Goal: Information Seeking & Learning: Learn about a topic

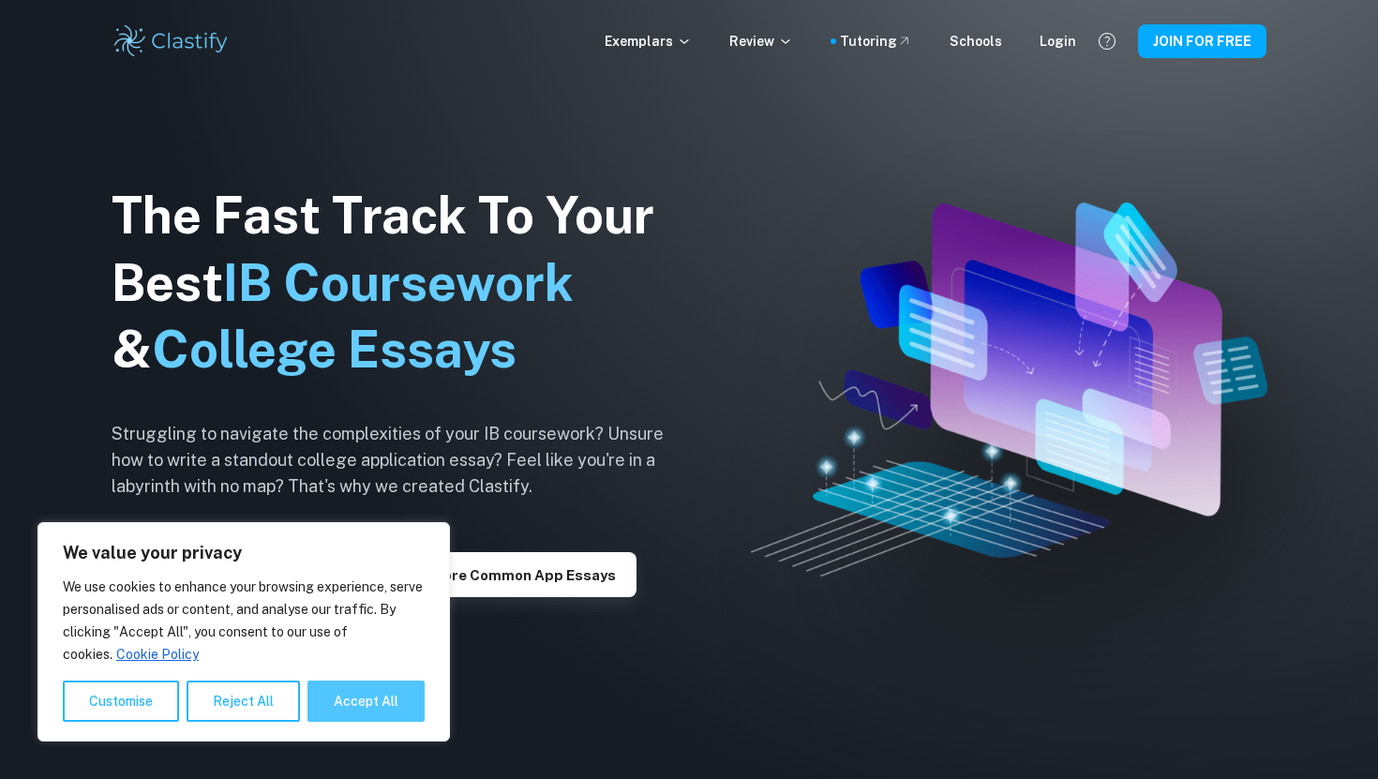
click at [350, 696] on button "Accept All" at bounding box center [365, 701] width 117 height 41
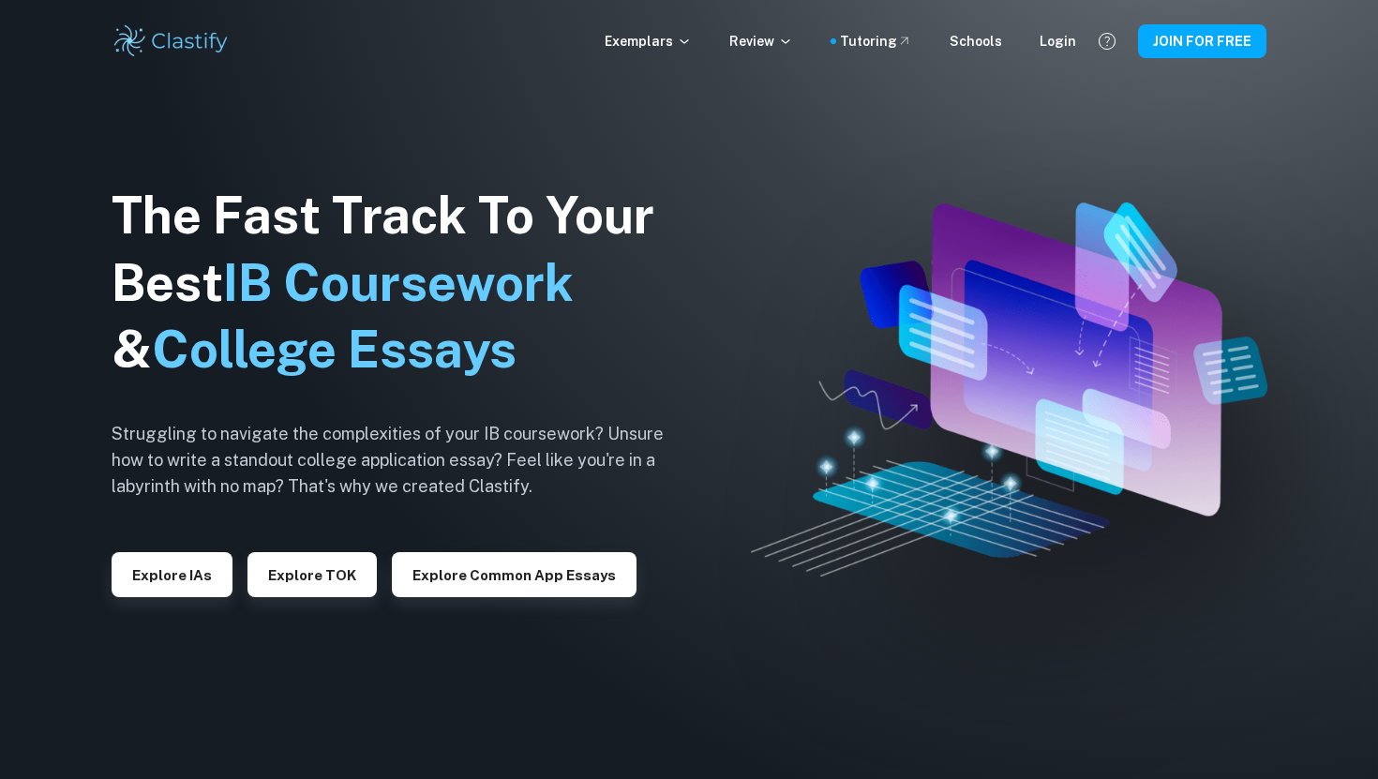
checkbox input "true"
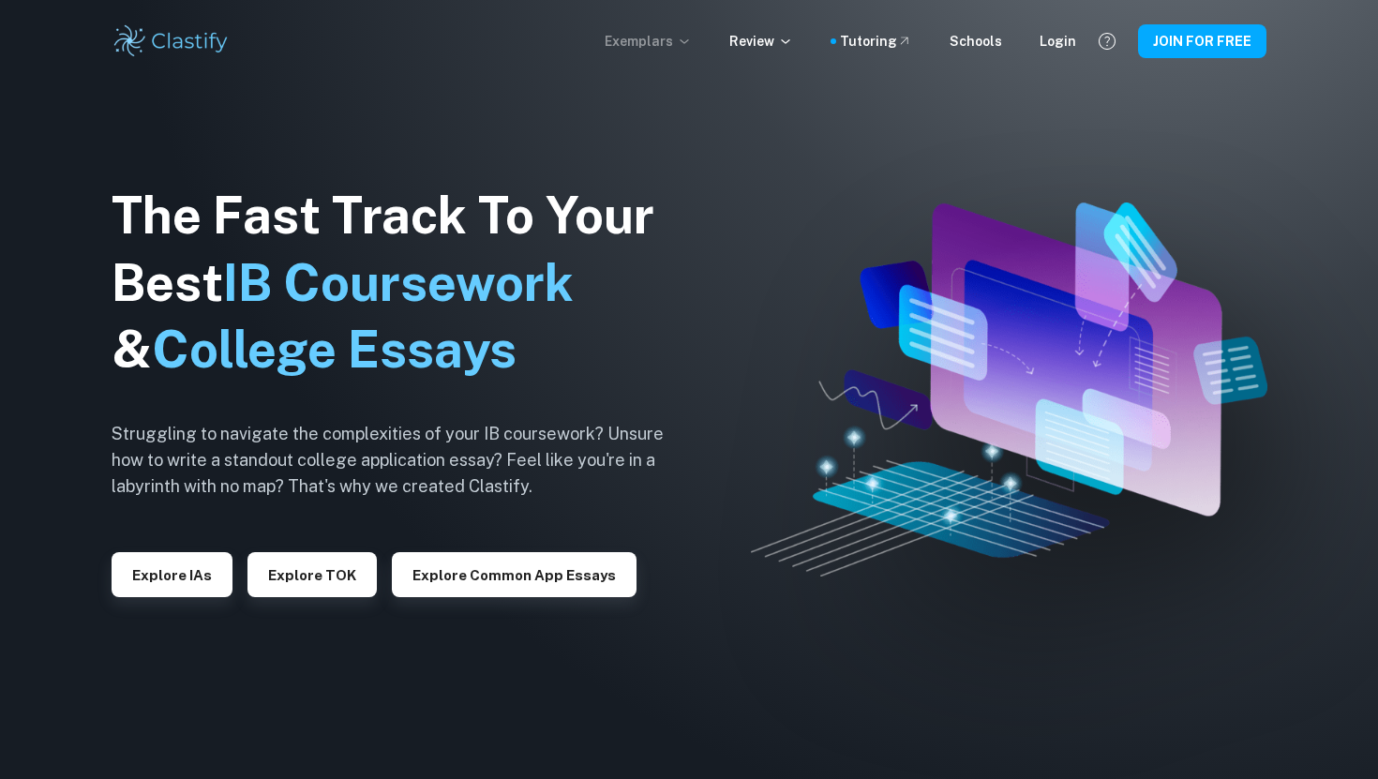
click at [642, 37] on p "Exemplars" at bounding box center [648, 41] width 87 height 21
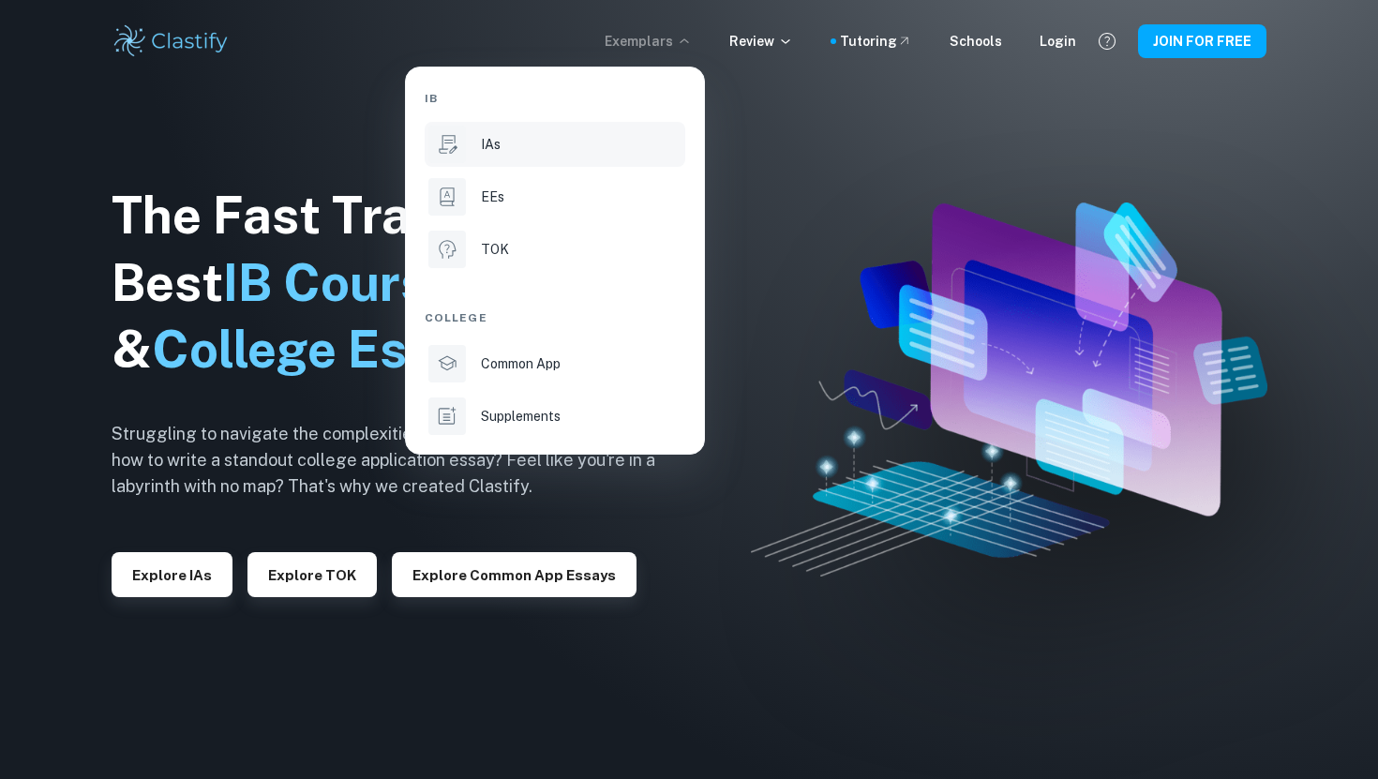
click at [477, 139] on li "IAs" at bounding box center [555, 144] width 261 height 45
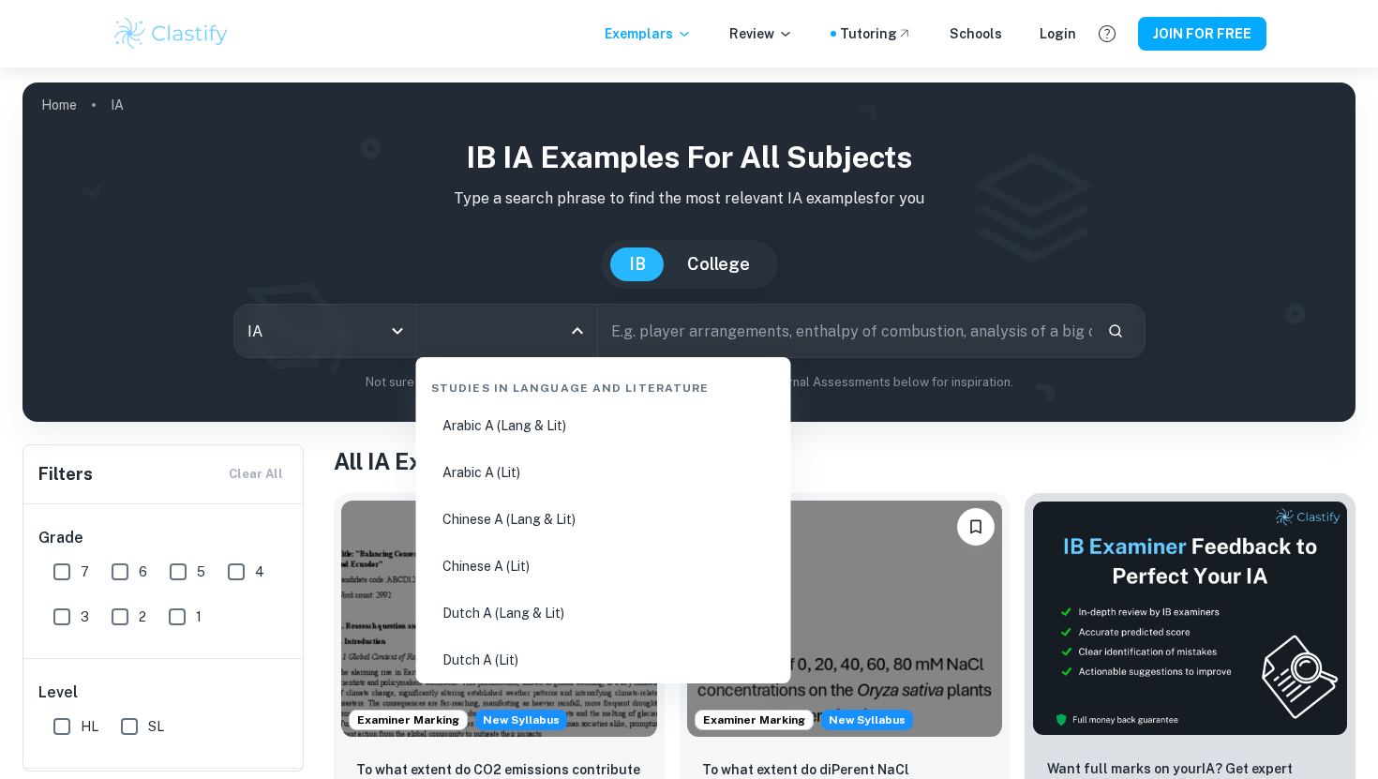
click at [485, 329] on input "All Subjects" at bounding box center [493, 331] width 136 height 36
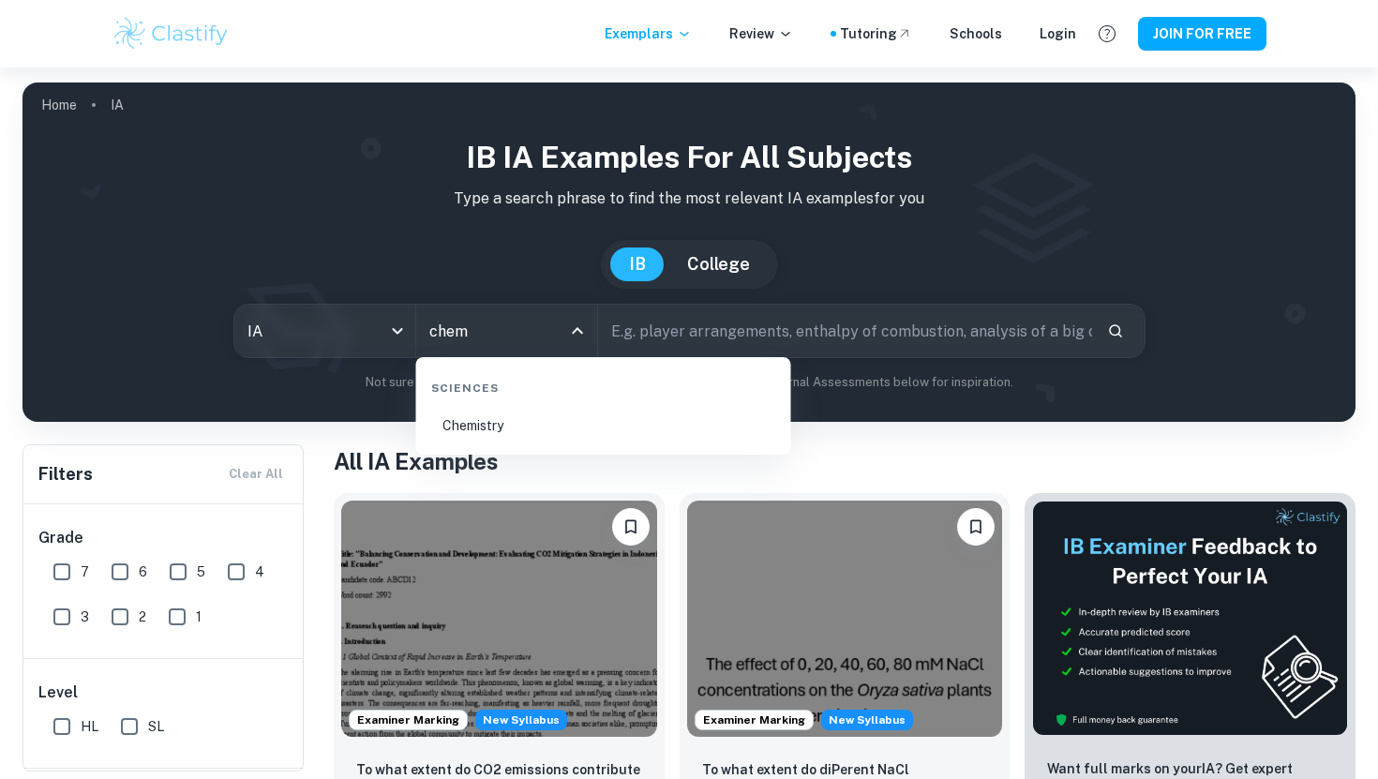
click at [457, 412] on li "Chemistry" at bounding box center [604, 425] width 360 height 43
type input "Chemistry"
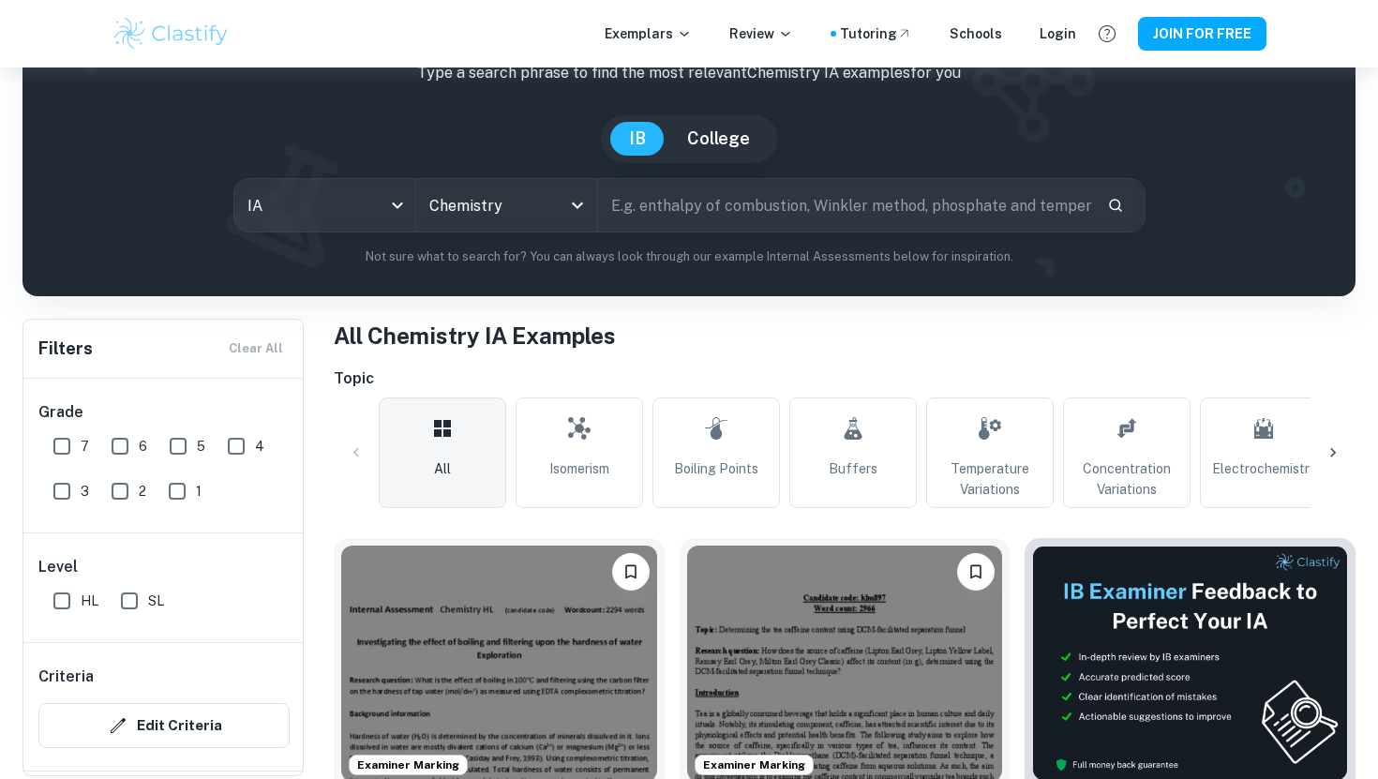
scroll to position [129, 0]
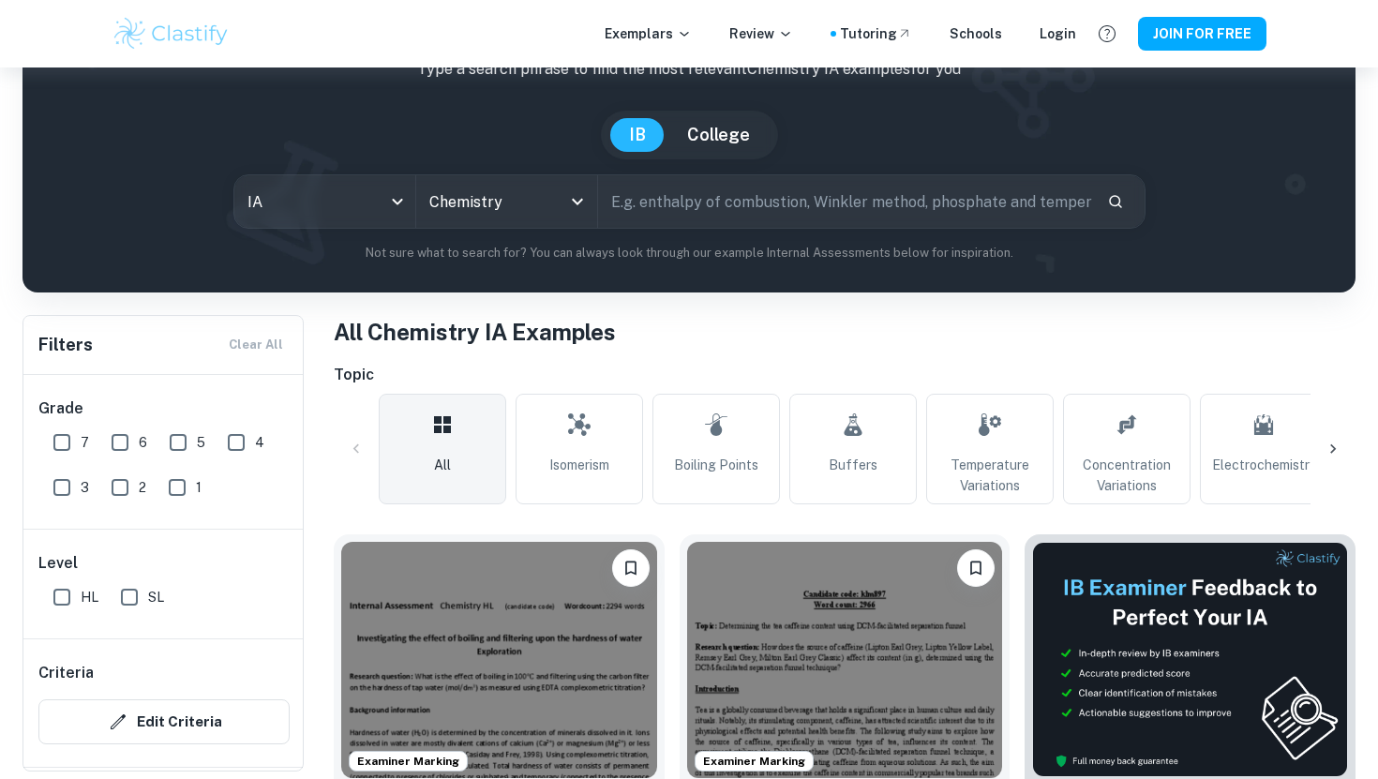
click at [647, 192] on input "text" at bounding box center [845, 201] width 494 height 52
type input "r"
type input "chemoluminescence"
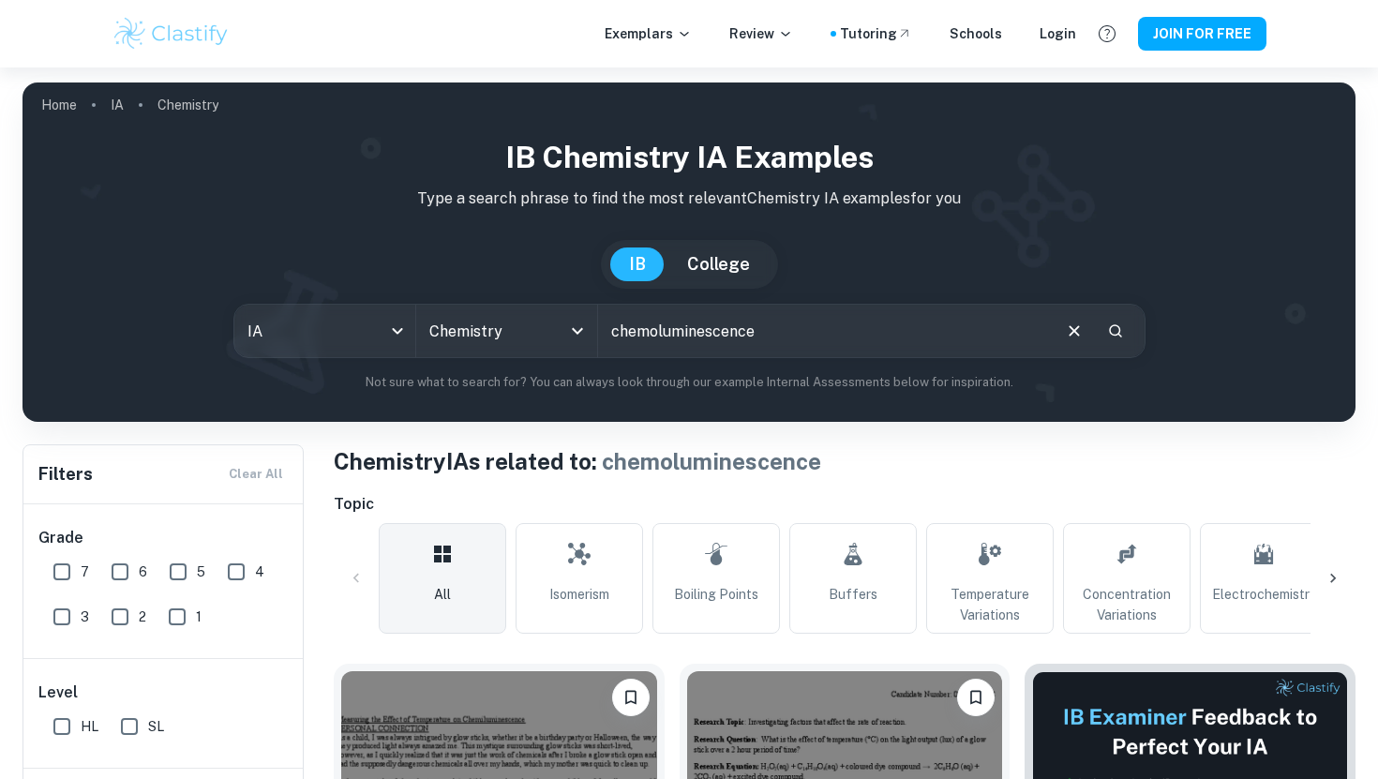
scroll to position [334, 0]
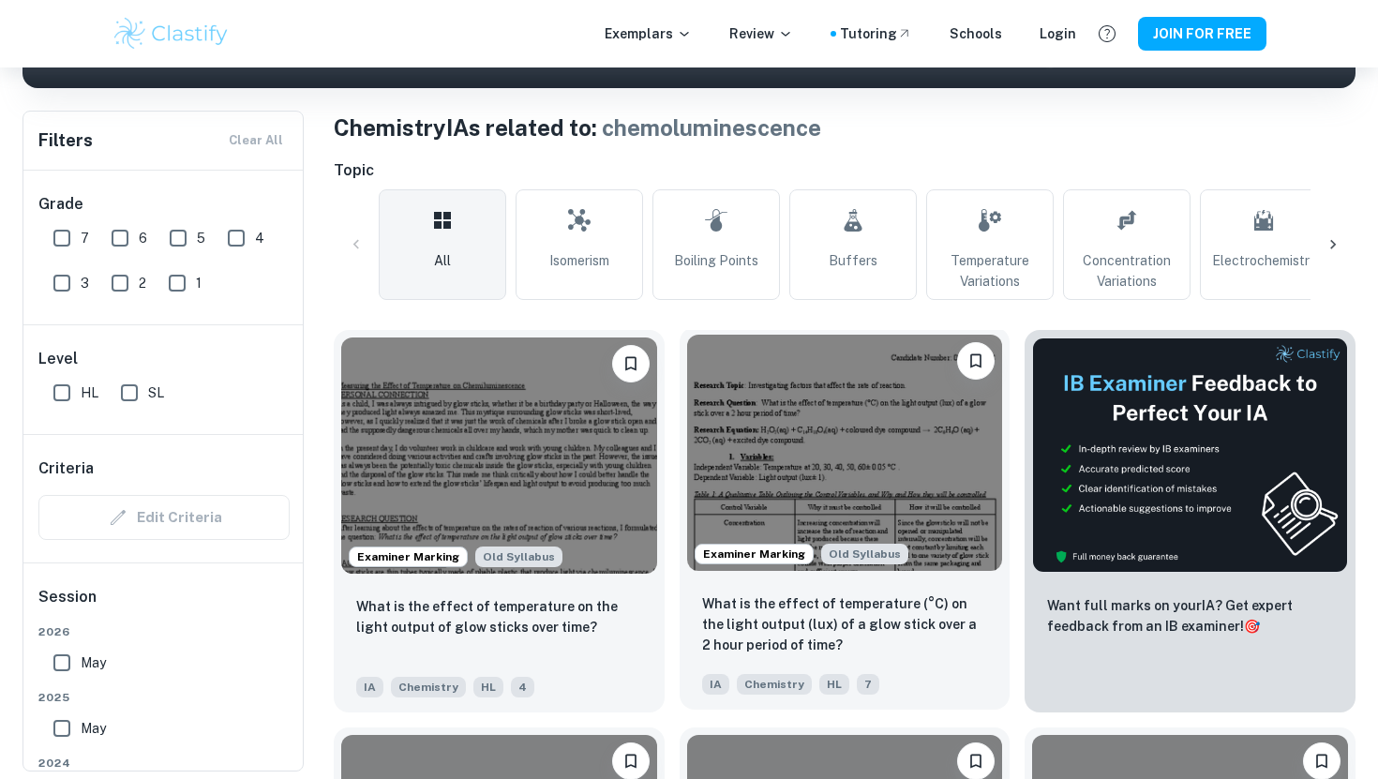
click at [825, 436] on img at bounding box center [845, 453] width 316 height 236
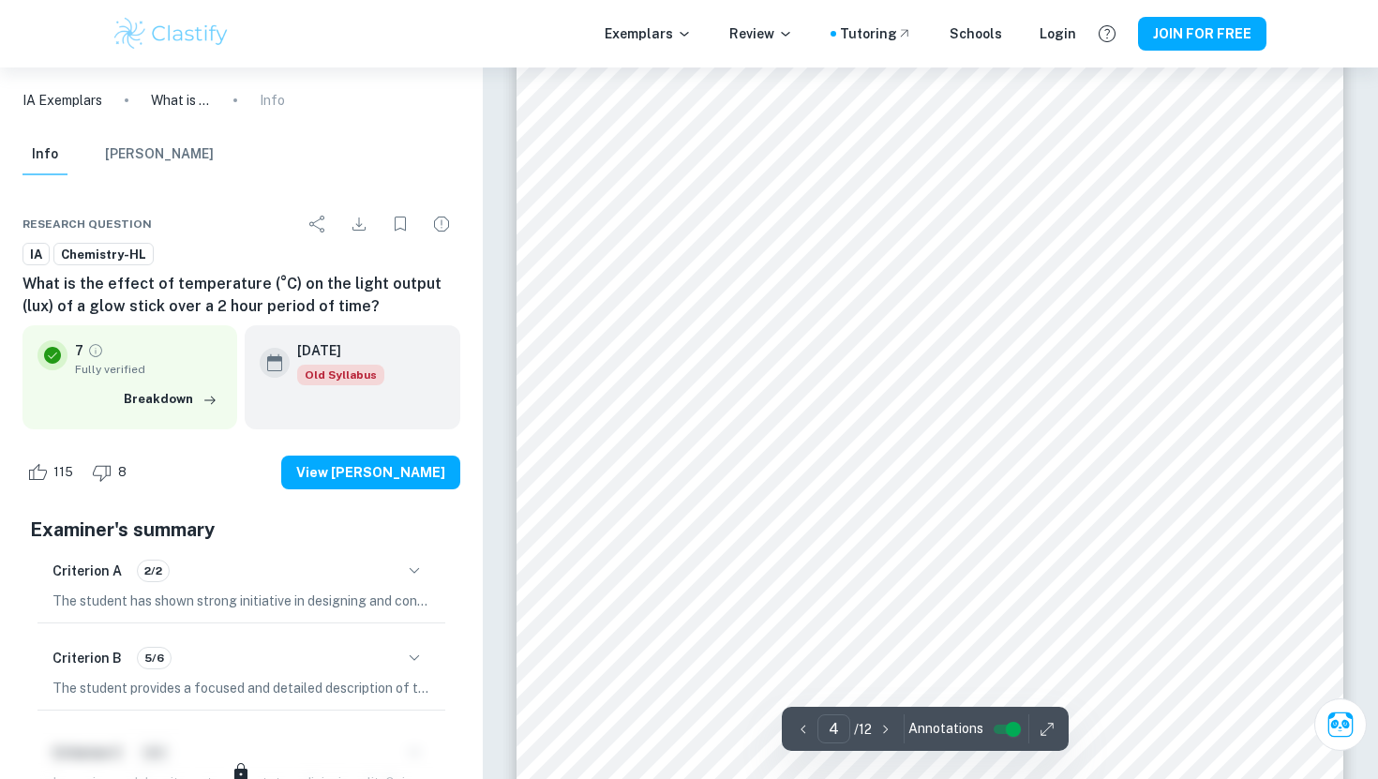
scroll to position [3651, 0]
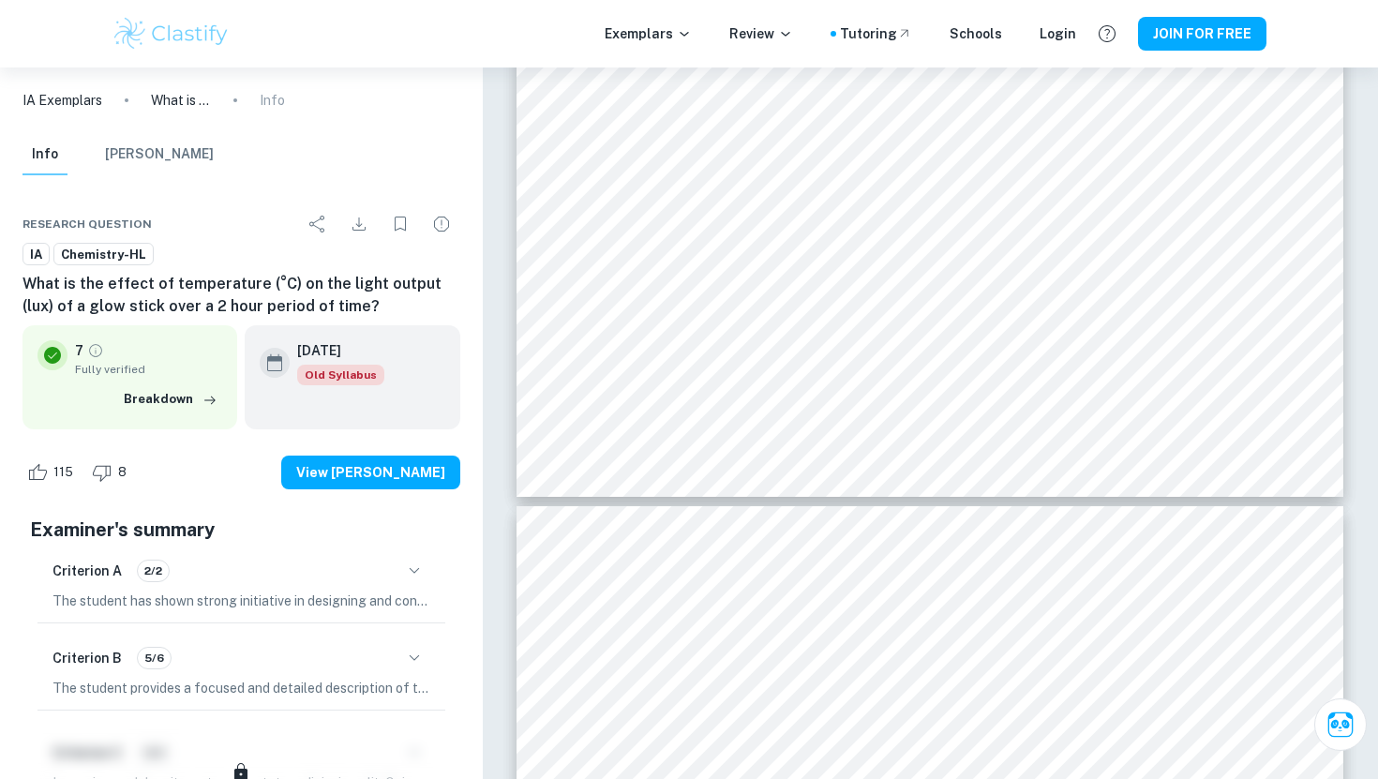
type input "5"
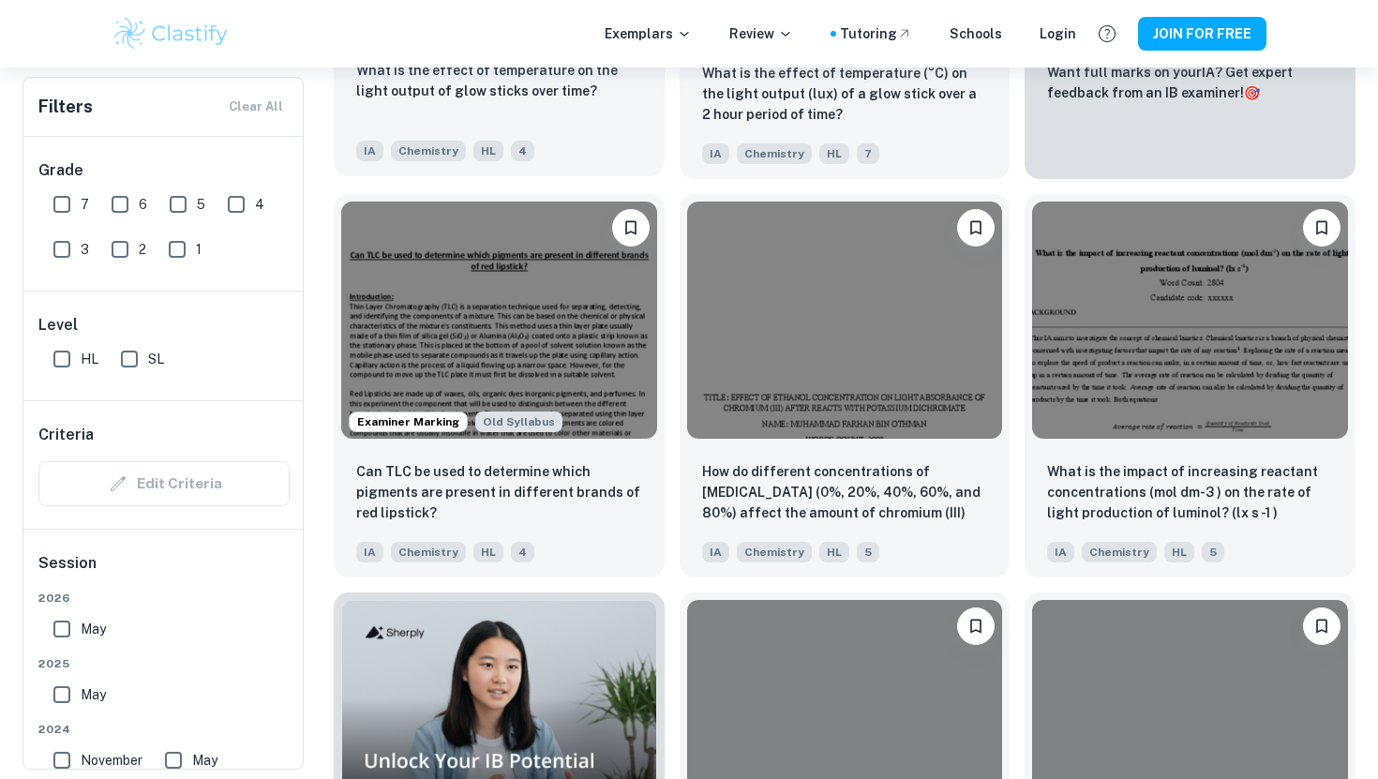
scroll to position [1231, 0]
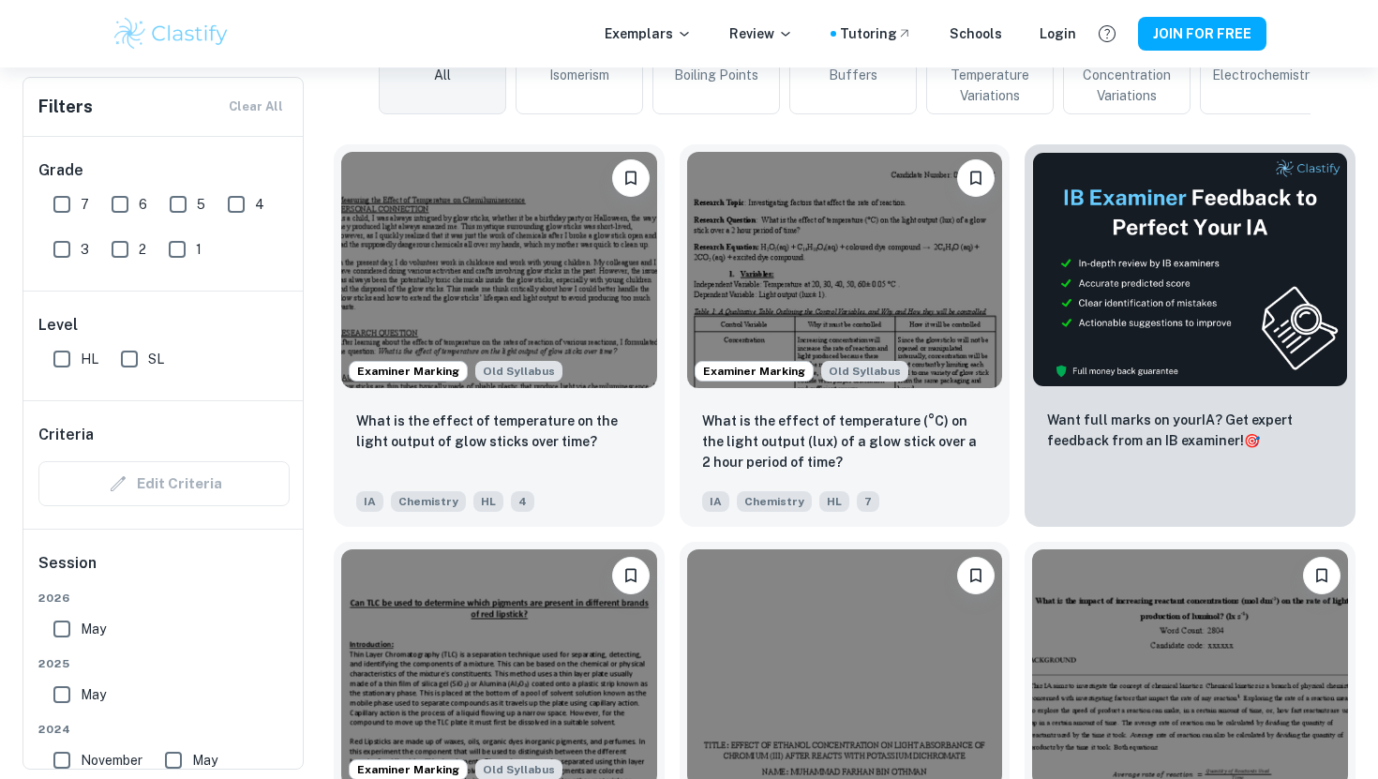
click at [61, 203] on input "7" at bounding box center [61, 204] width 37 height 37
checkbox input "true"
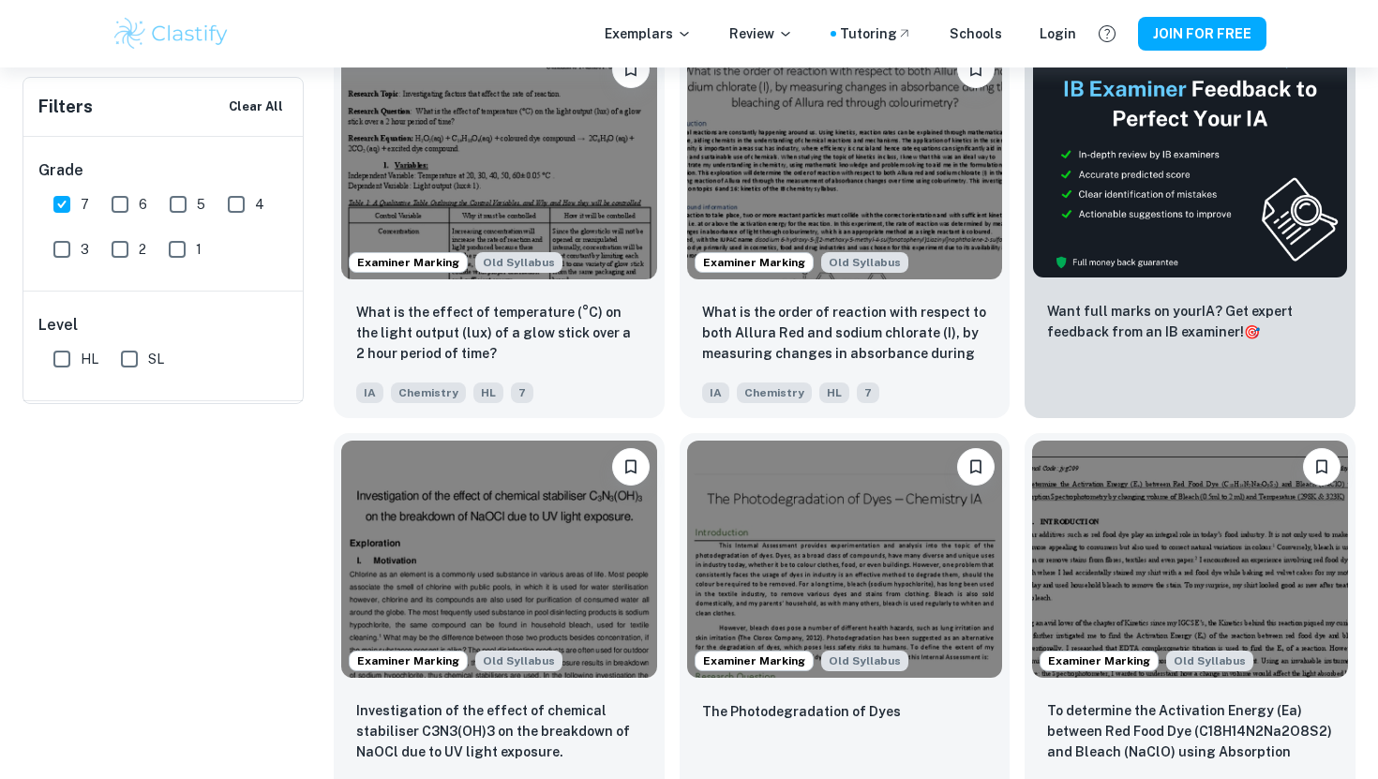
scroll to position [0, 0]
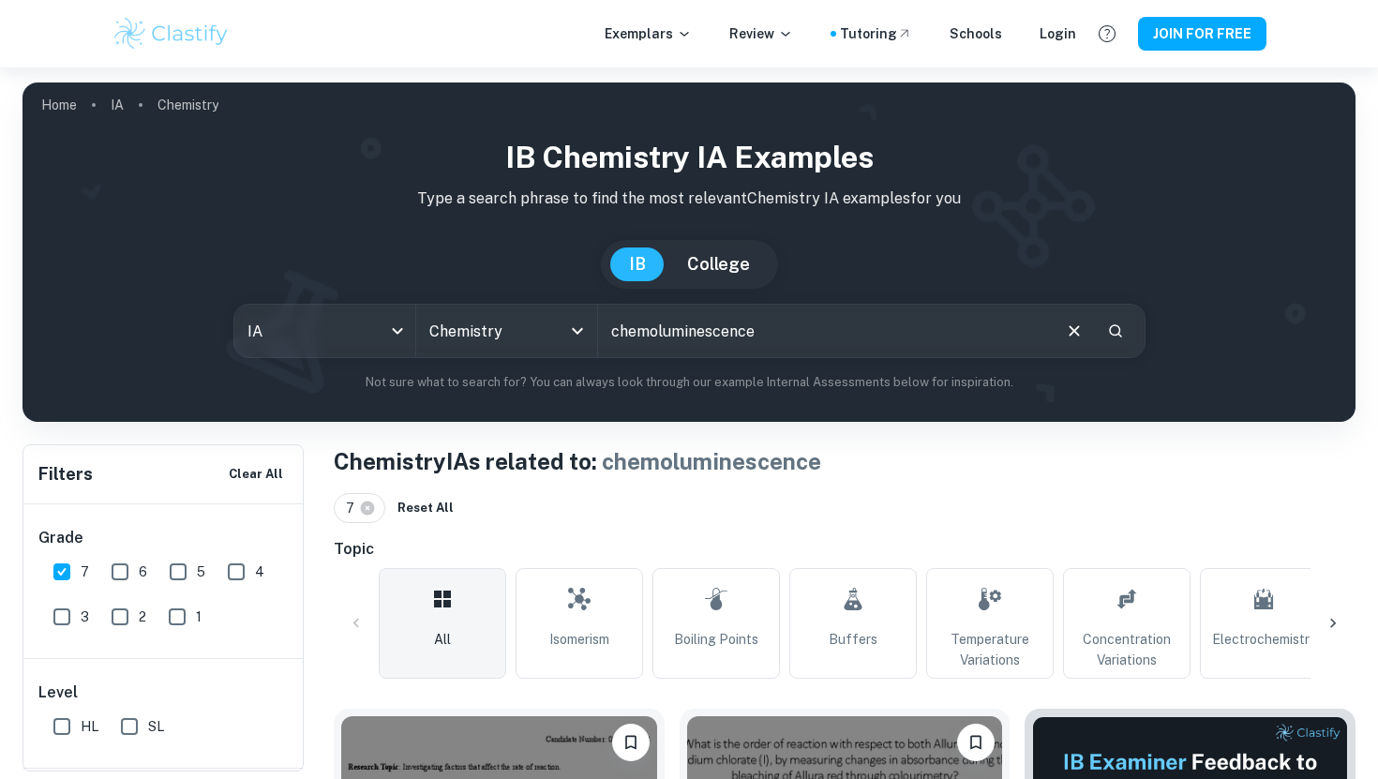
click at [652, 333] on input "chemoluminescence" at bounding box center [823, 331] width 451 height 52
type input "chemluminescence"
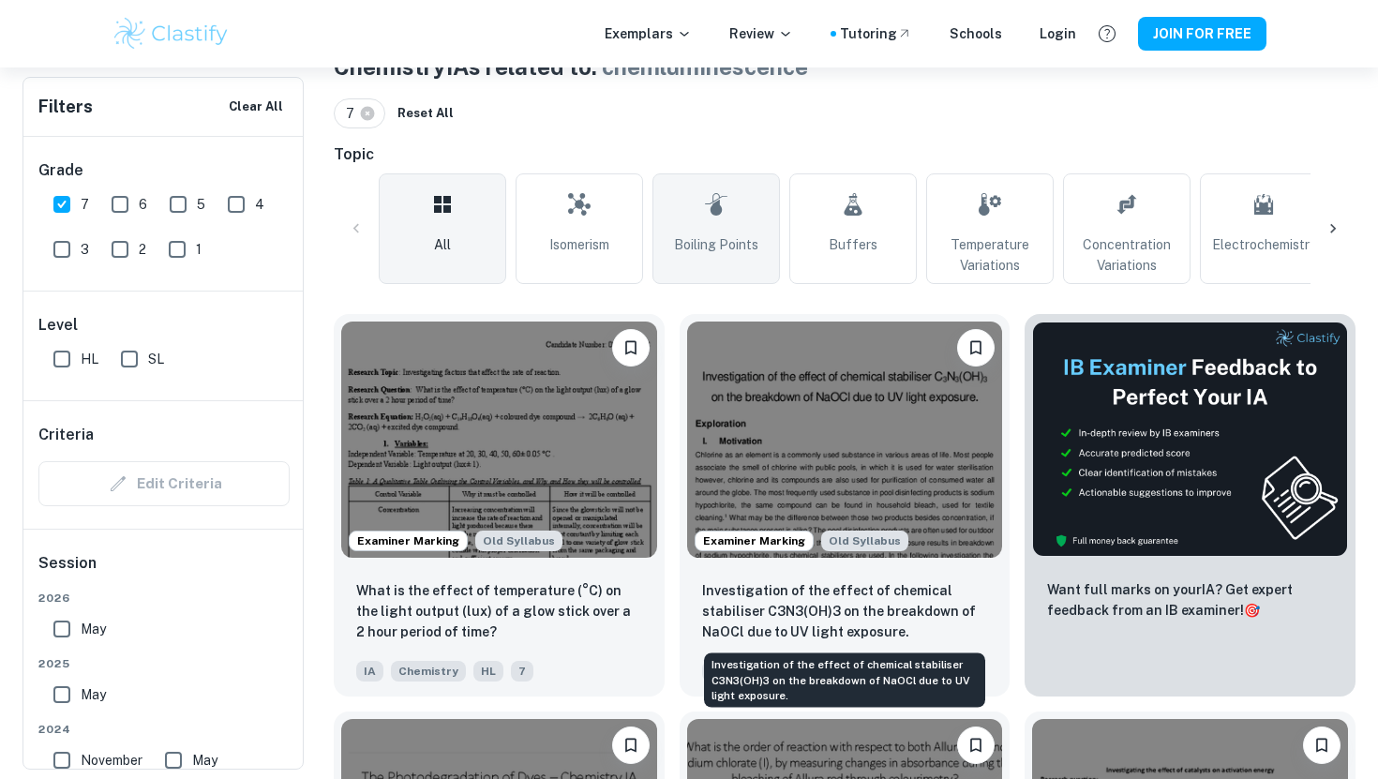
scroll to position [396, 0]
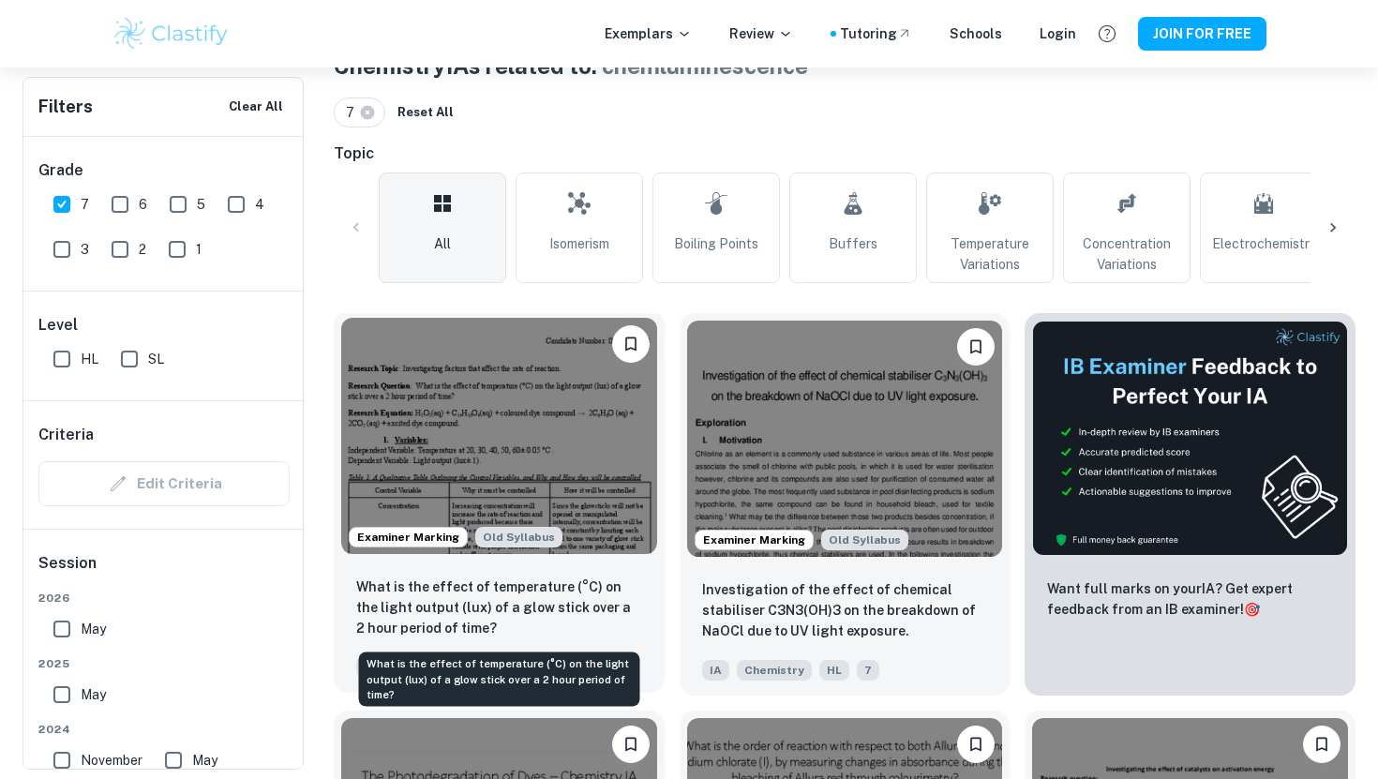
click at [518, 582] on p "What is the effect of temperature (°C) on the light output (lux) of a glow stic…" at bounding box center [499, 608] width 286 height 62
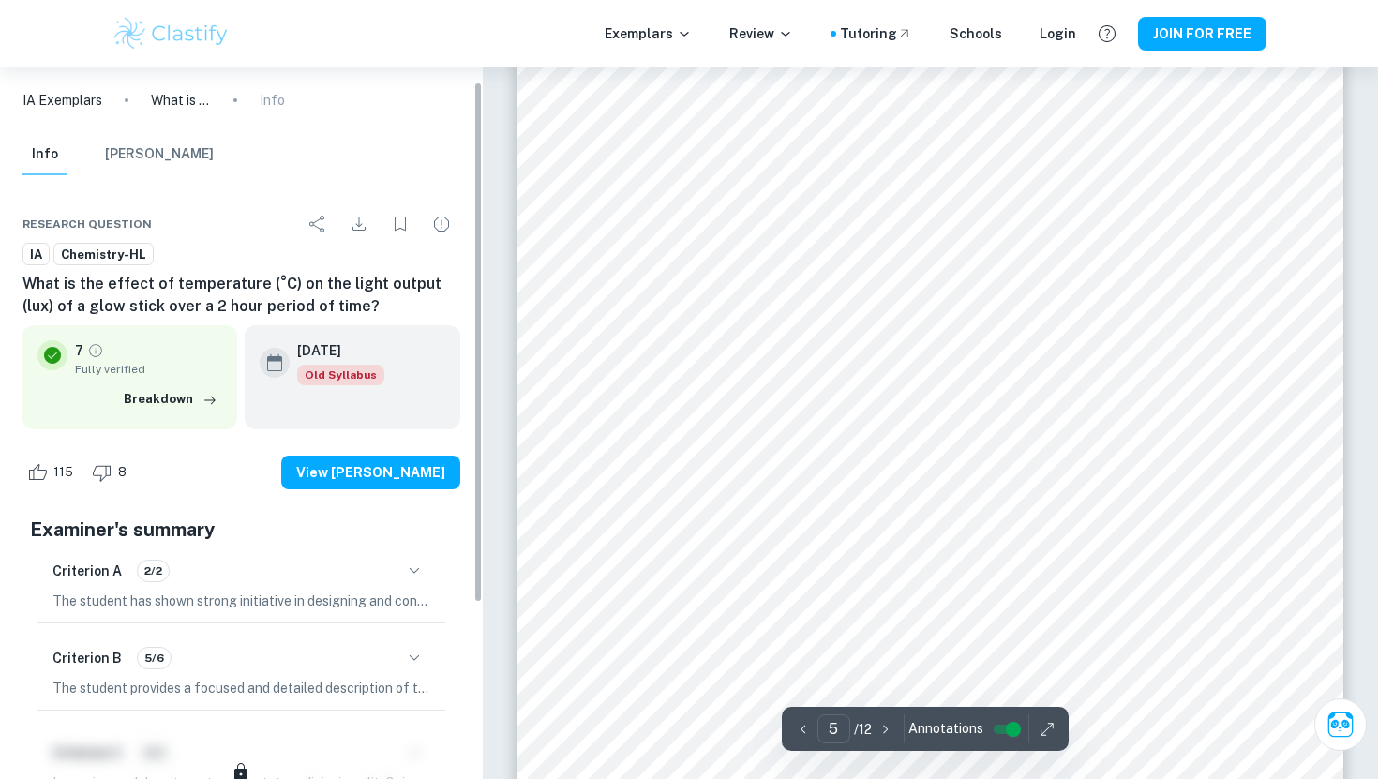
scroll to position [261, 0]
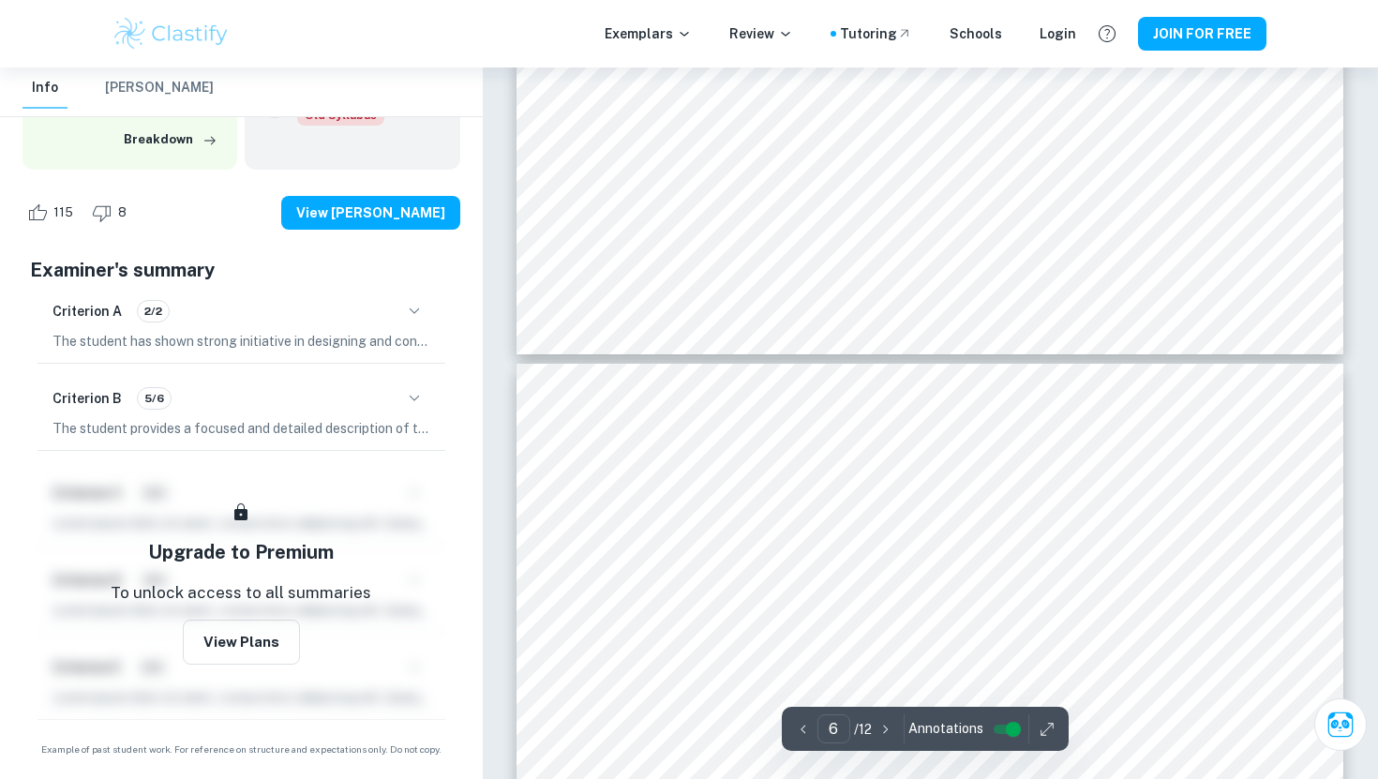
type input "7"
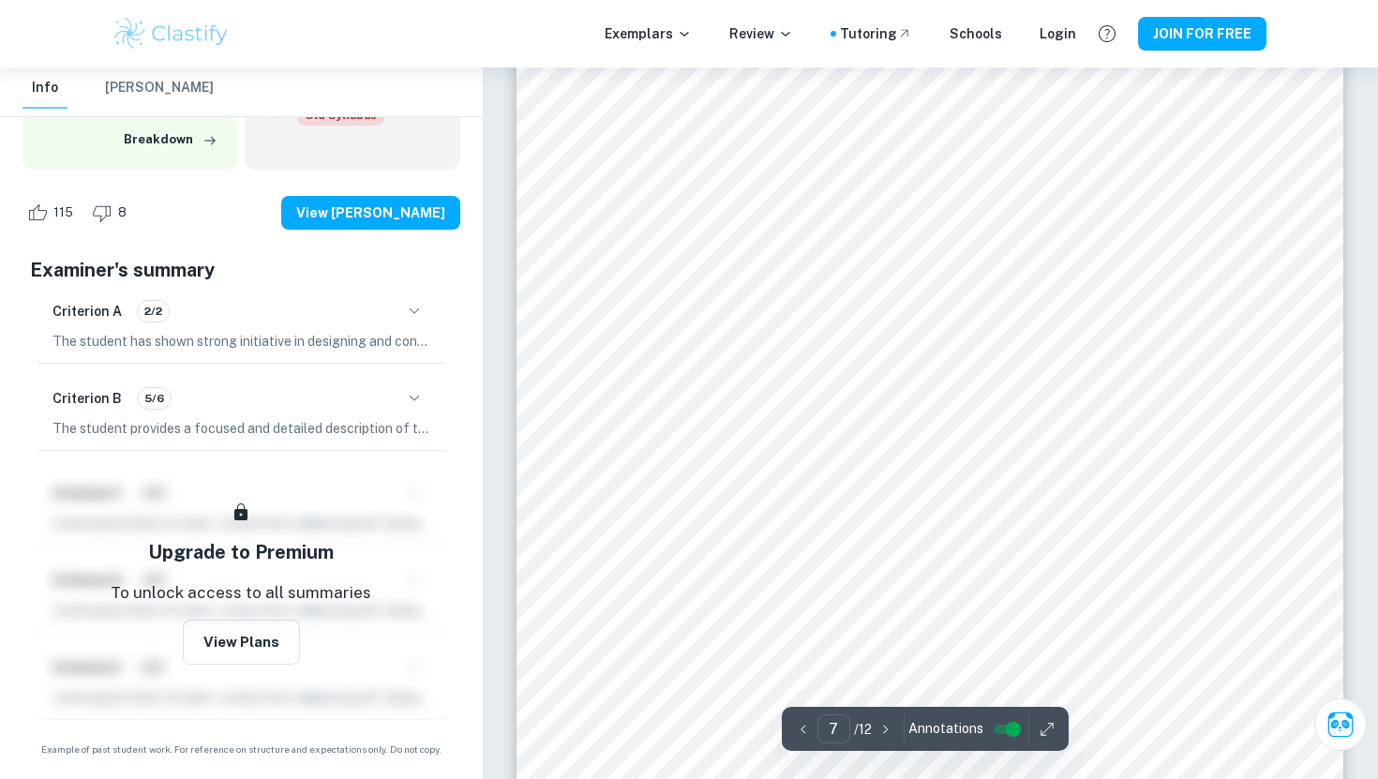
scroll to position [7104, 0]
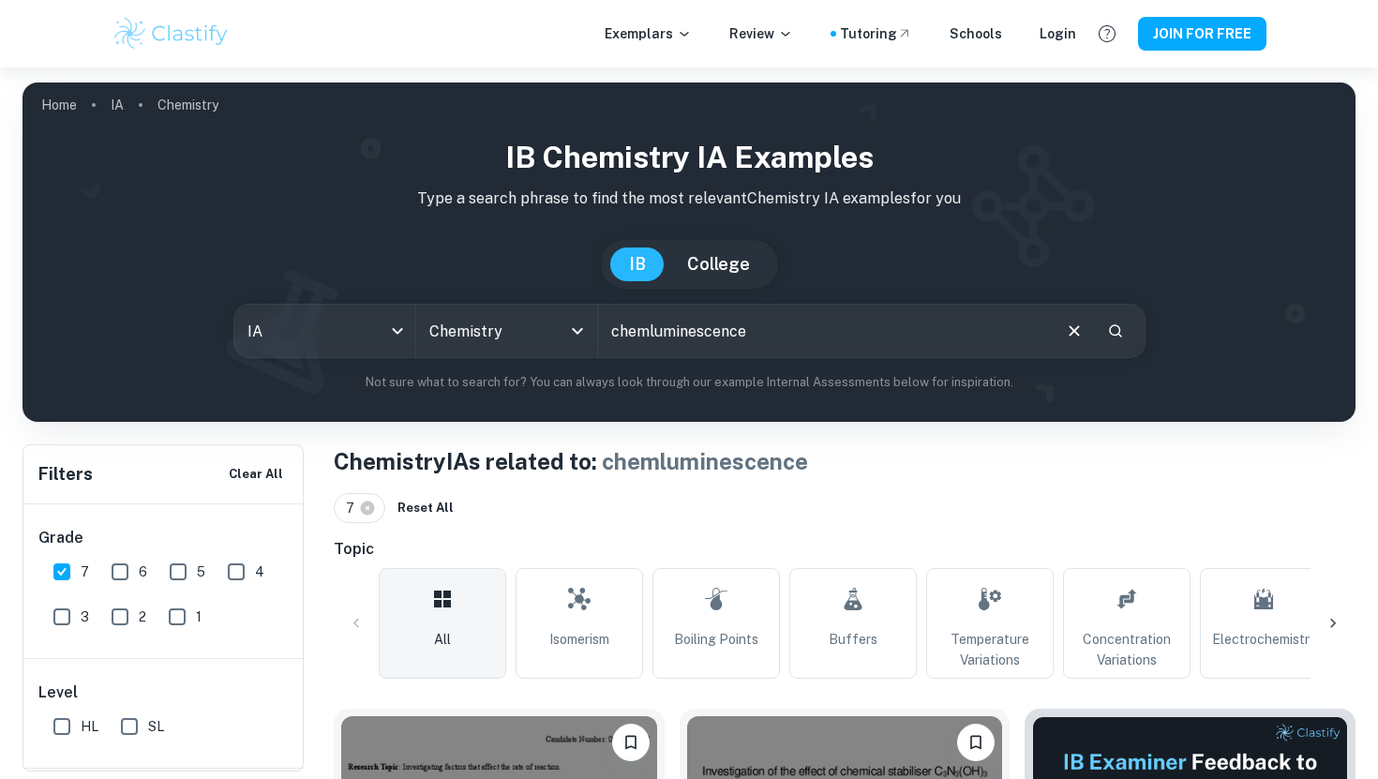
click at [647, 324] on input "chemluminescence" at bounding box center [823, 331] width 451 height 52
type input "light"
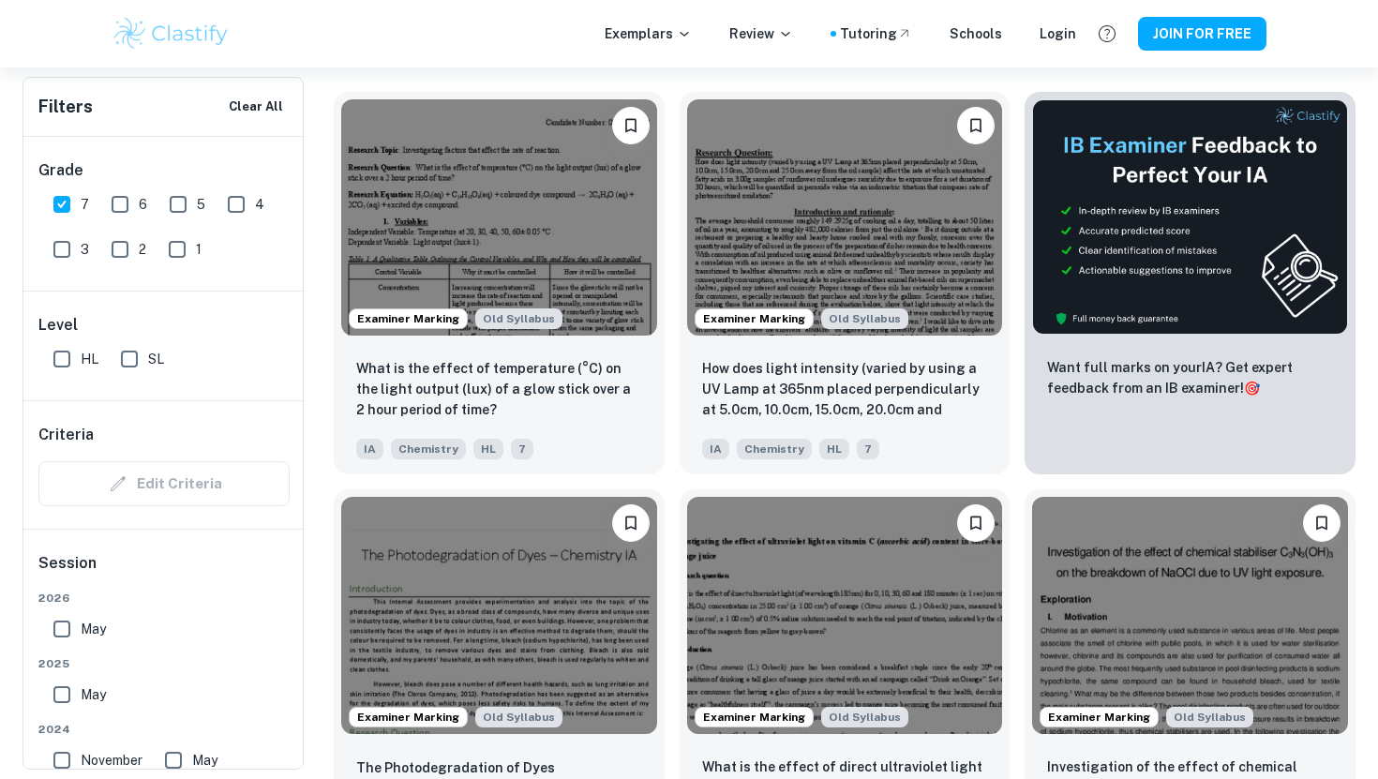
scroll to position [621, 0]
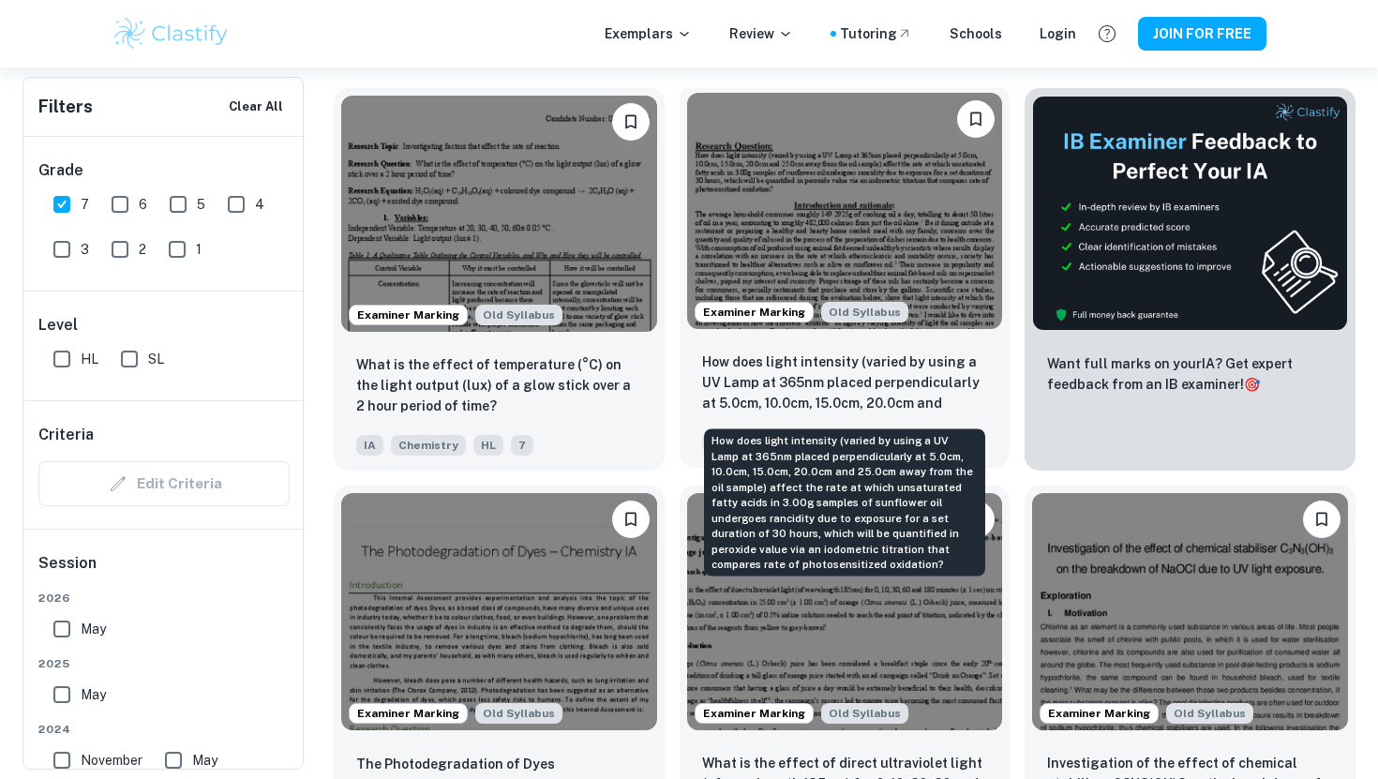
click at [829, 365] on p "How does light intensity (varied by using a UV Lamp at 365nm placed perpendicul…" at bounding box center [845, 384] width 286 height 64
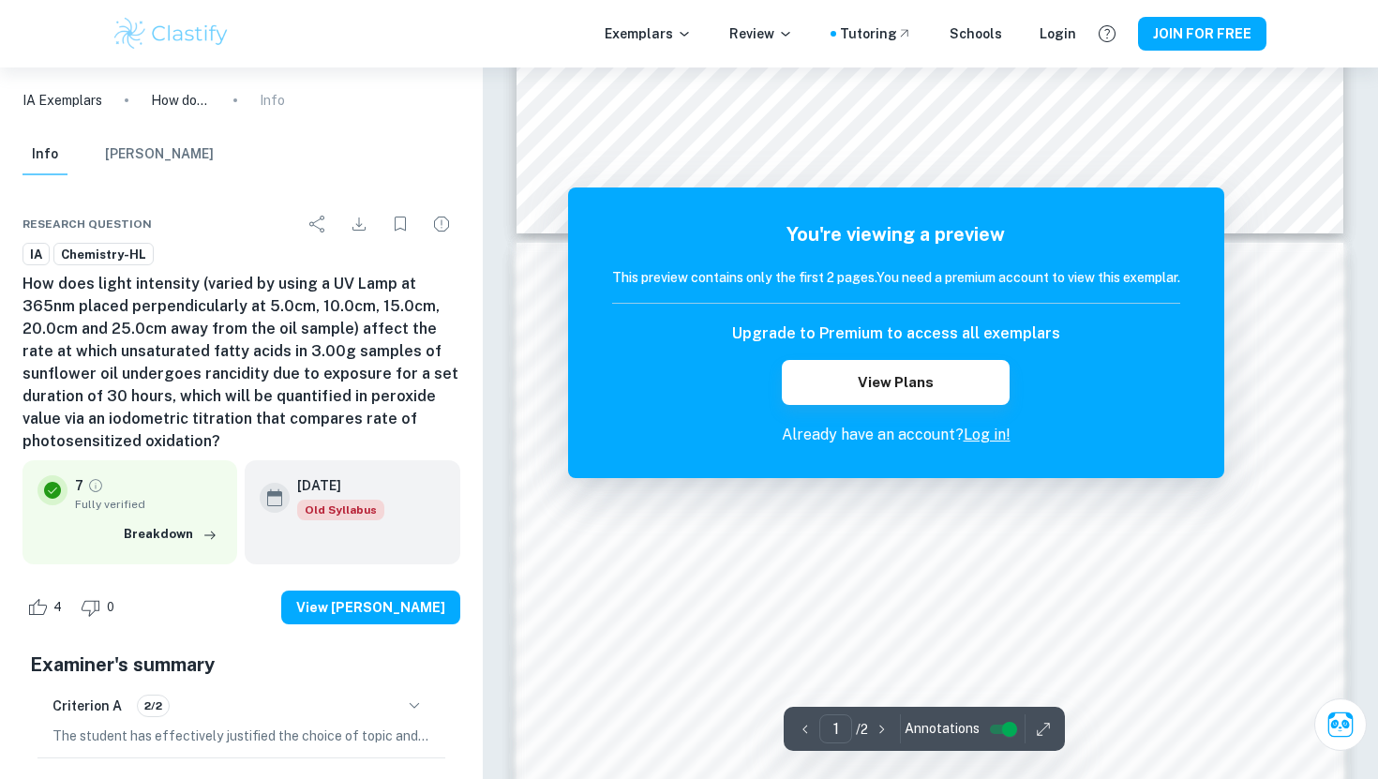
scroll to position [1784, 0]
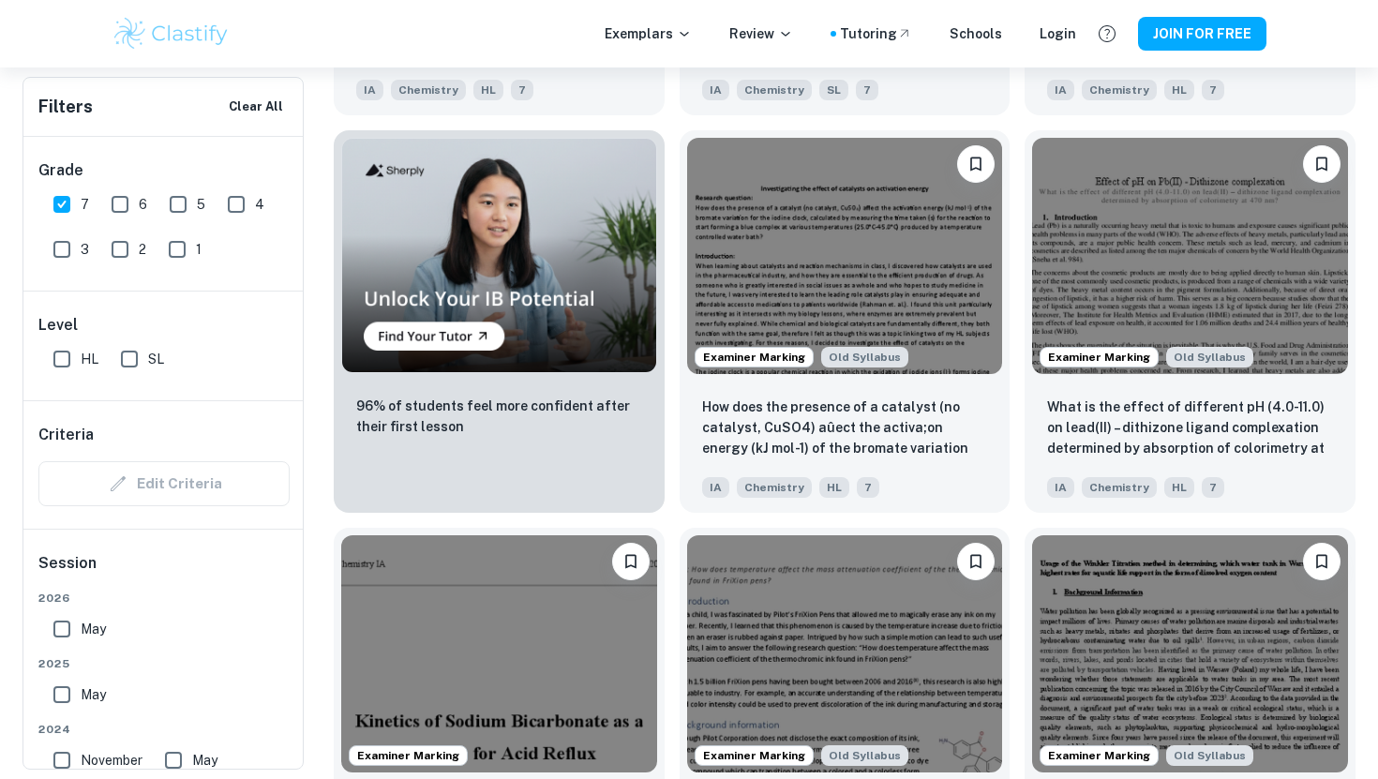
scroll to position [1435, 0]
